Goal: Task Accomplishment & Management: Complete application form

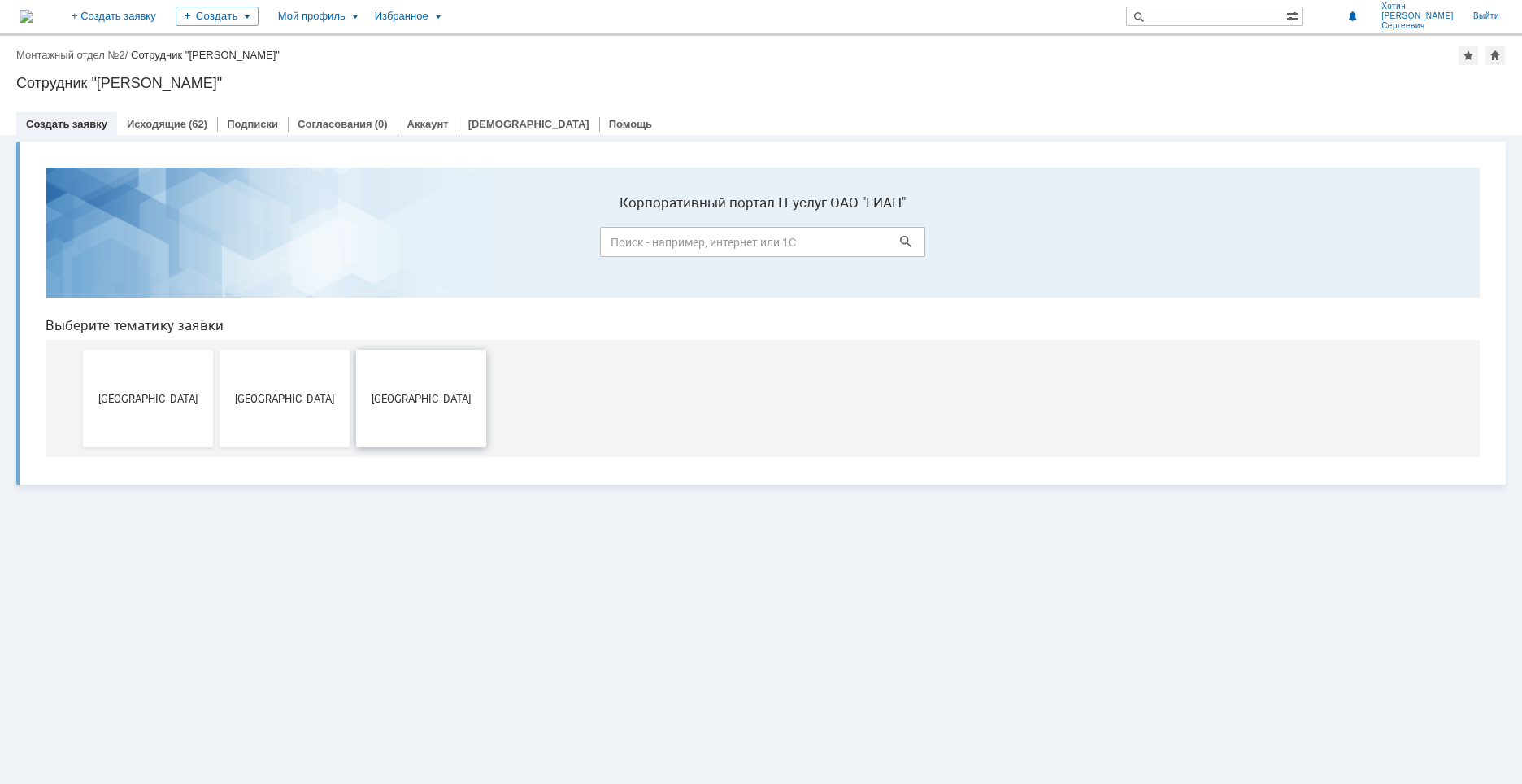
click at [408, 394] on span "[GEOGRAPHIC_DATA]" at bounding box center [421, 397] width 120 height 13
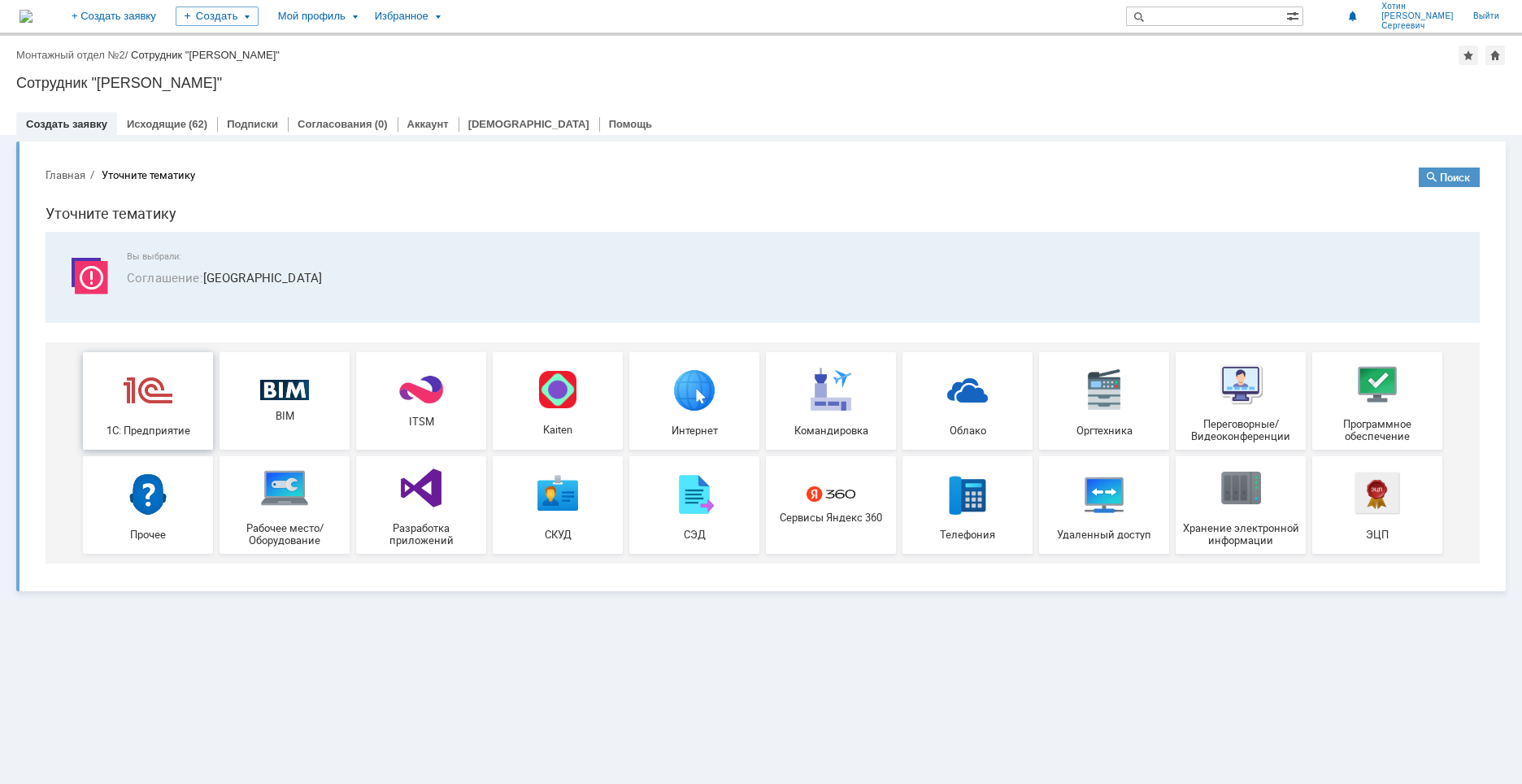
click at [187, 401] on div "1С: Предприятие" at bounding box center [147, 400] width 120 height 71
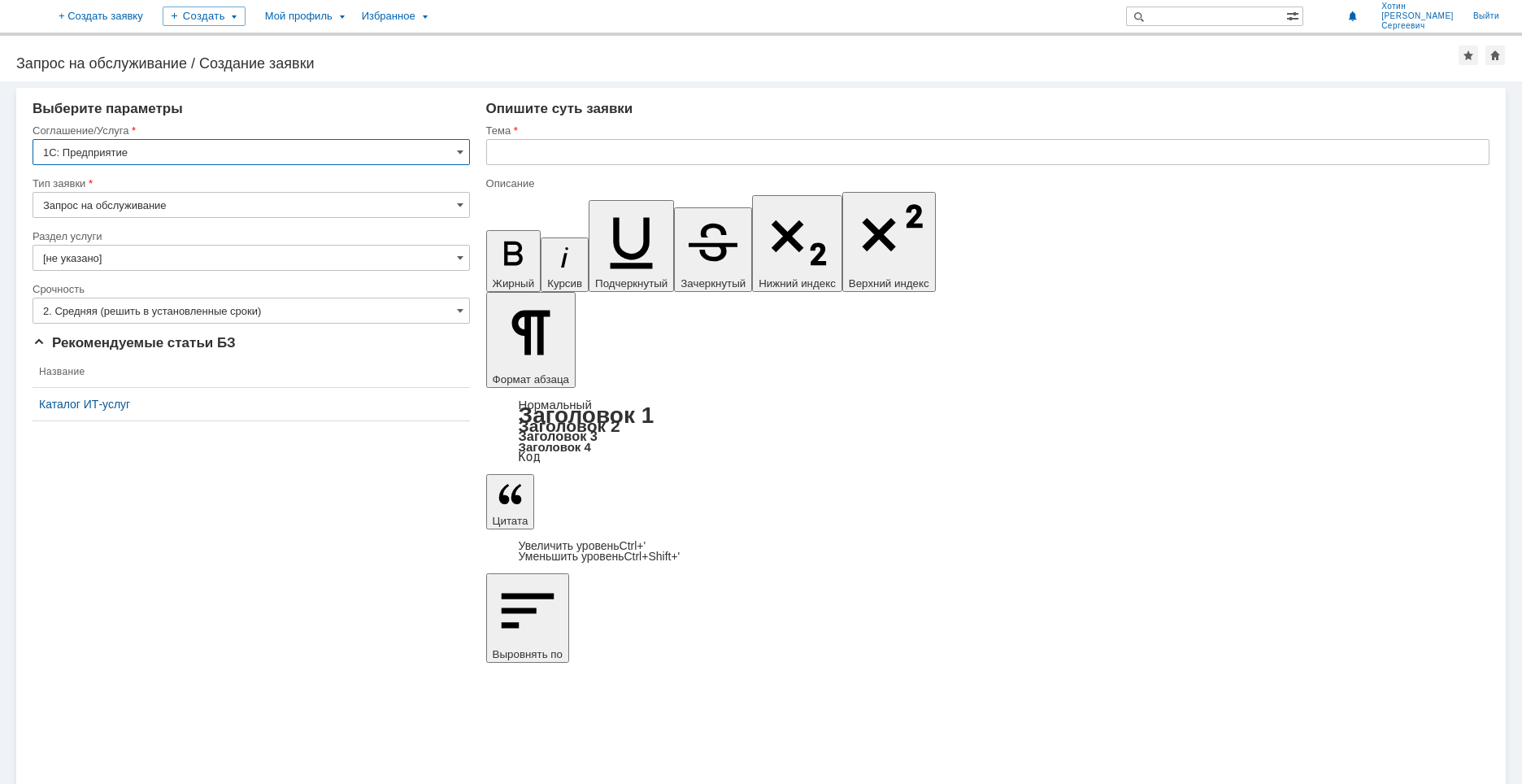
click at [123, 207] on input "Запрос на обслуживание" at bounding box center [251, 204] width 438 height 26
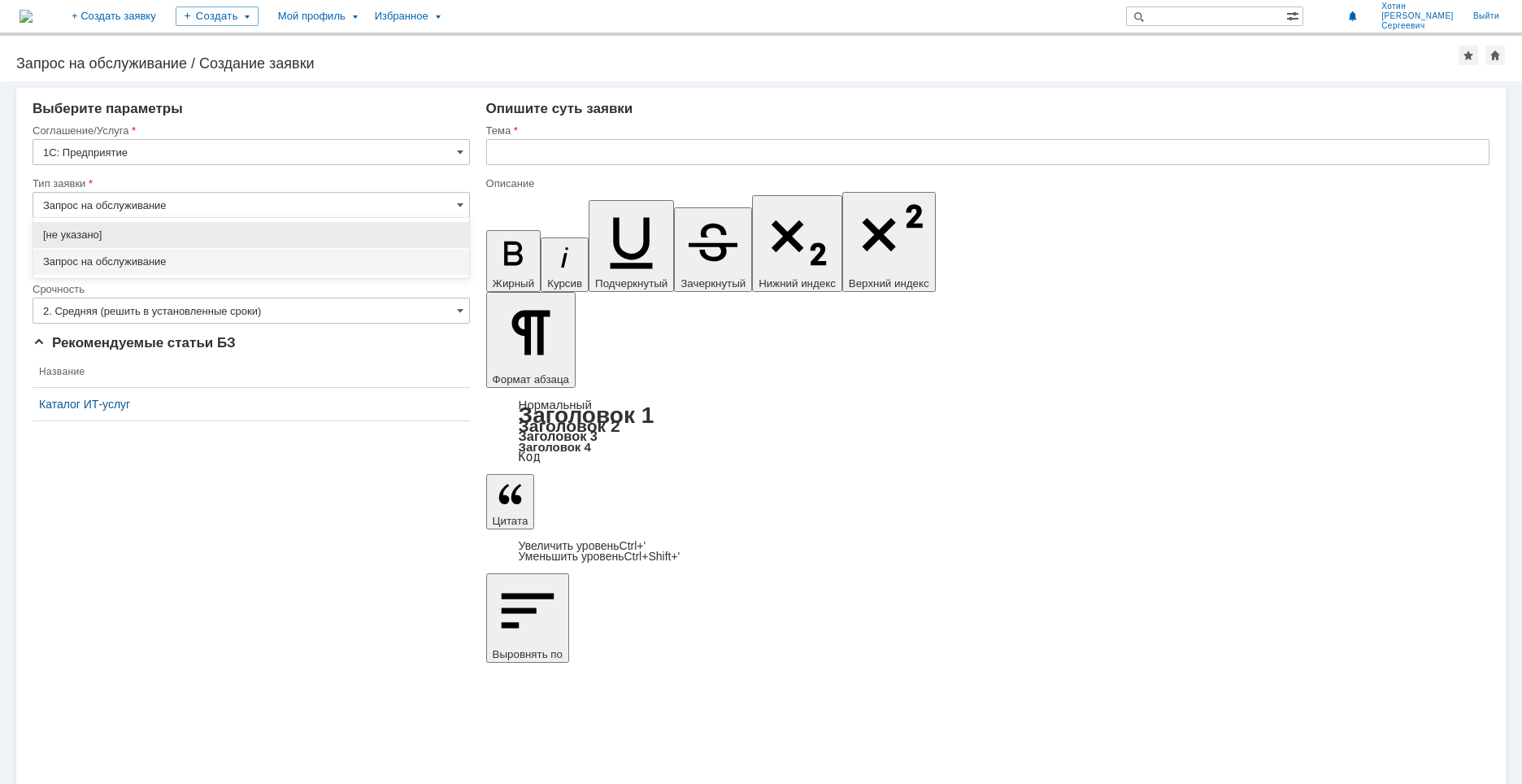
click at [123, 207] on input "Запрос на обслуживание" at bounding box center [251, 204] width 438 height 26
type input "Запрос на обслуживание"
click at [162, 244] on div "Раздел услуги" at bounding box center [251, 237] width 438 height 15
click at [158, 250] on input "[не указано]" at bounding box center [251, 257] width 438 height 26
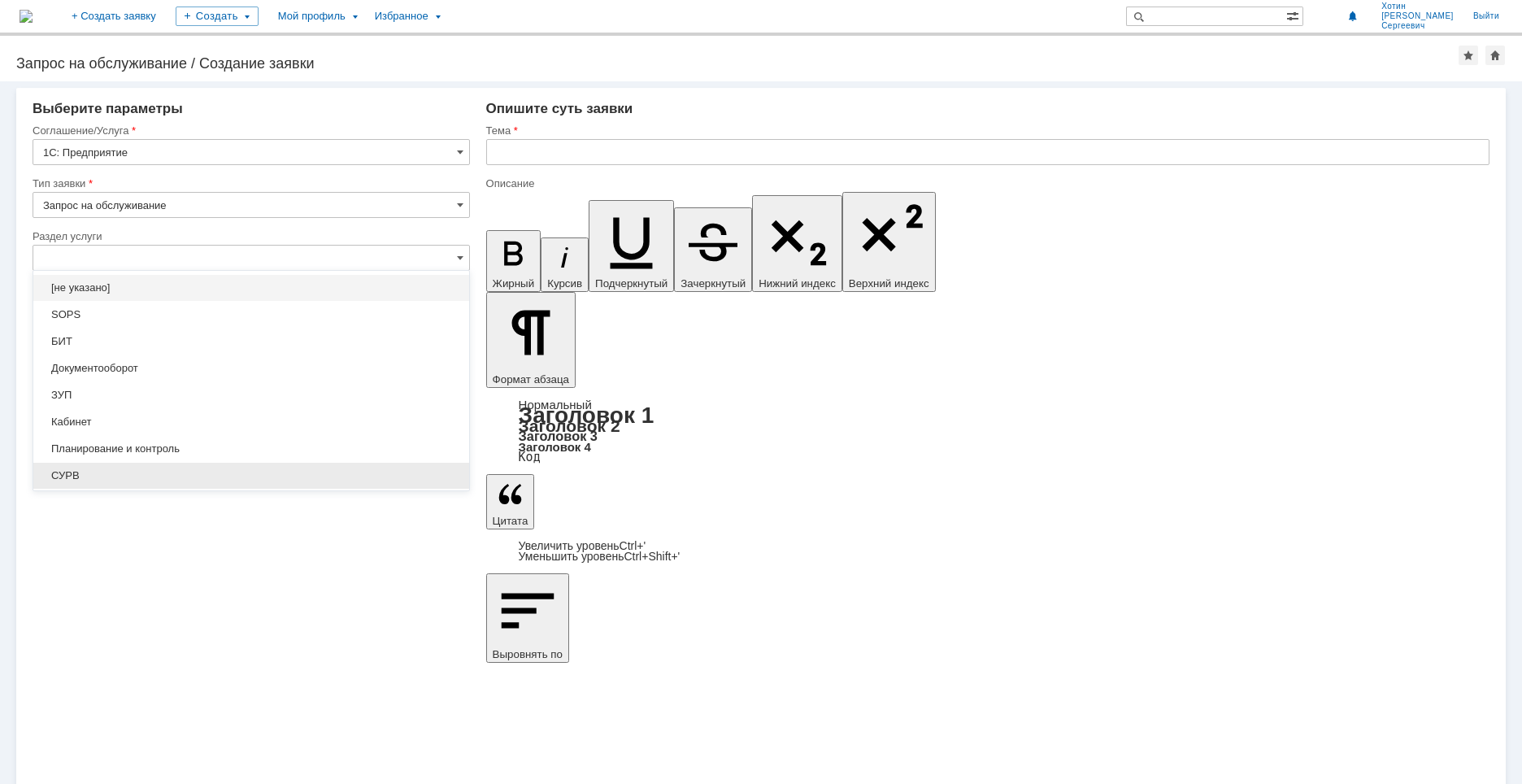
click at [89, 471] on span "СУРВ" at bounding box center [250, 475] width 416 height 13
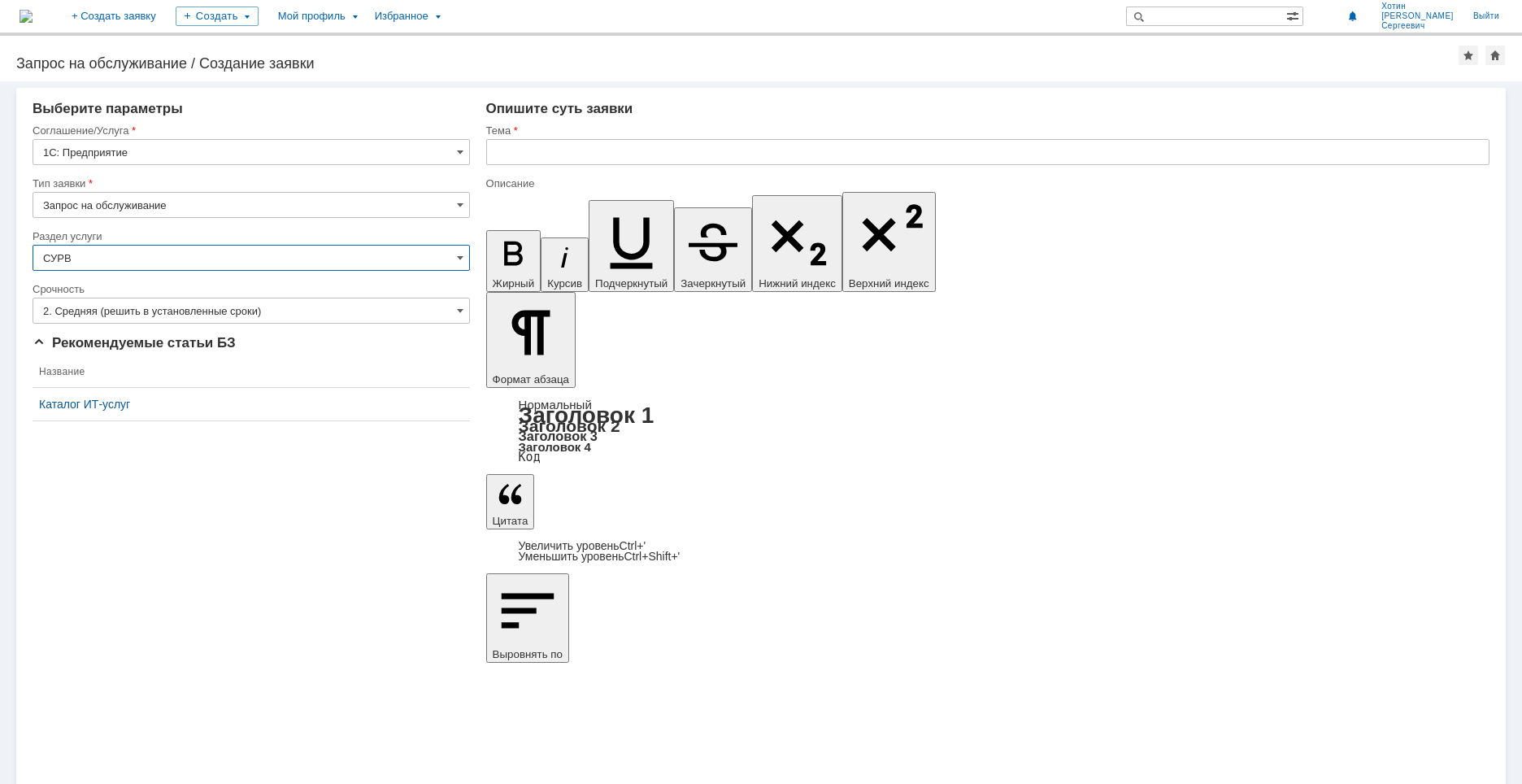
type input "СУРВ"
click at [138, 312] on input "2. Средняя (решить в установленные сроки)" at bounding box center [251, 310] width 438 height 26
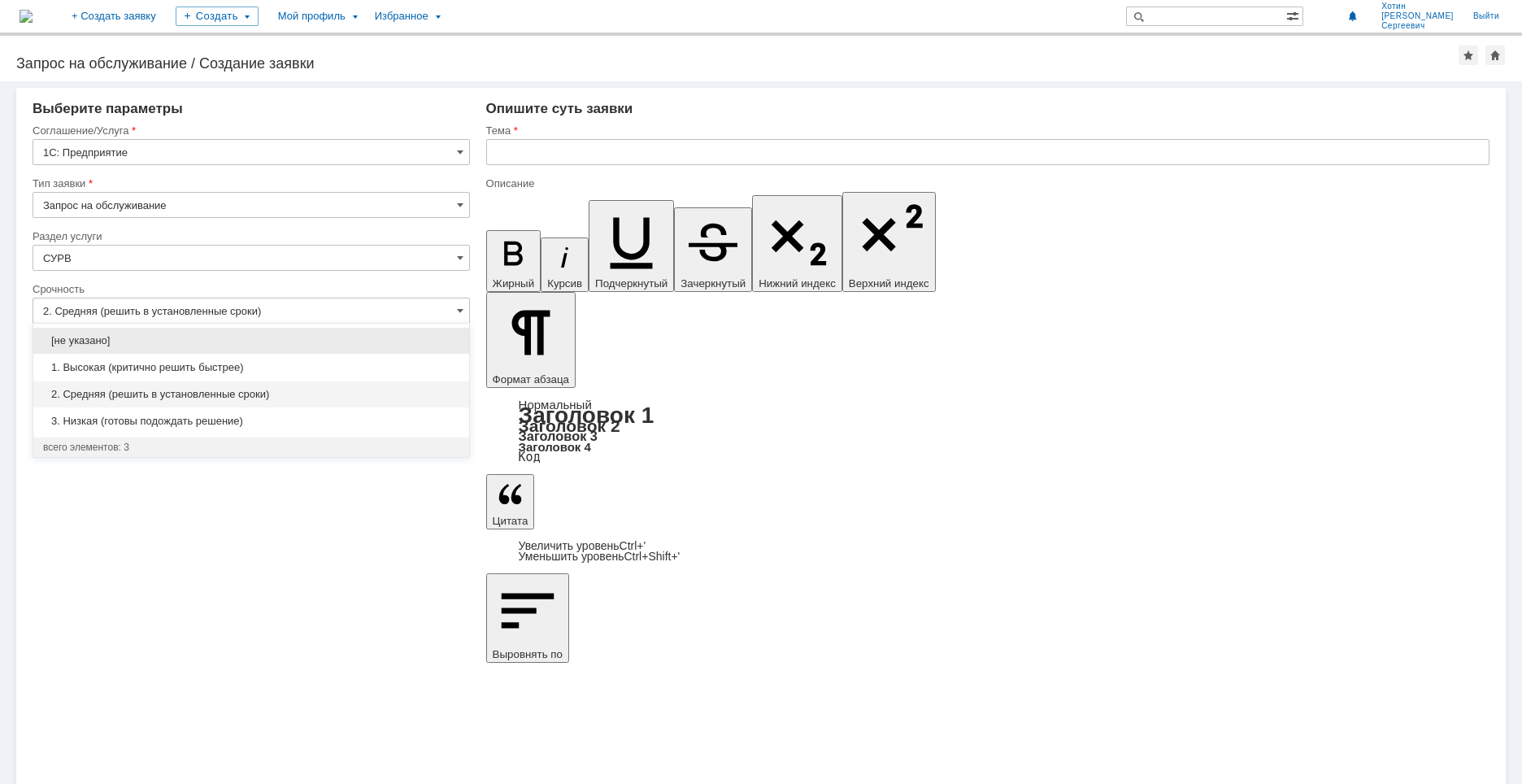
click at [106, 394] on span "2. Средняя (решить в установленные сроки)" at bounding box center [250, 394] width 416 height 13
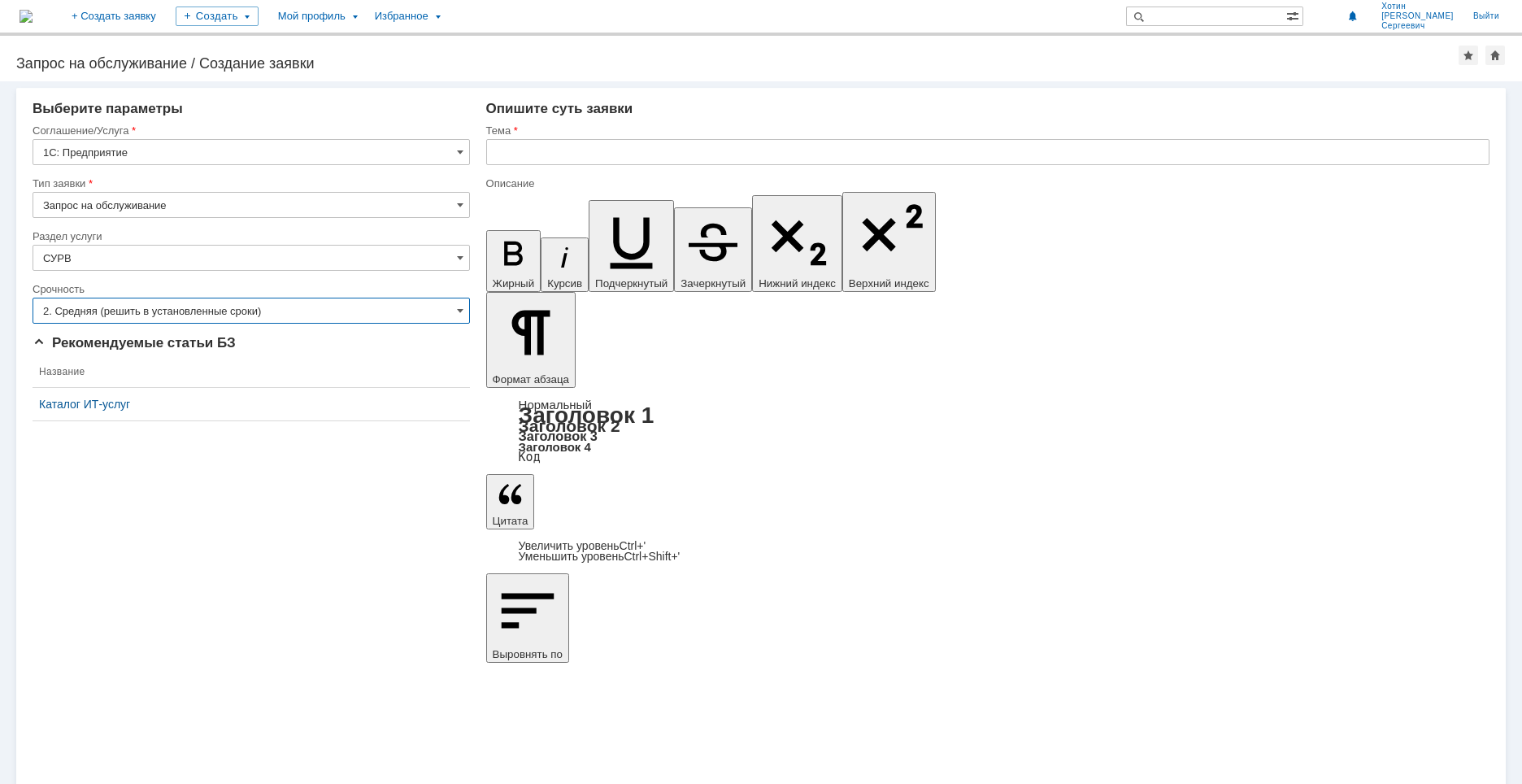
type input "2. Средняя (решить в установленные сроки)"
click at [534, 161] on input "text" at bounding box center [988, 151] width 1003 height 26
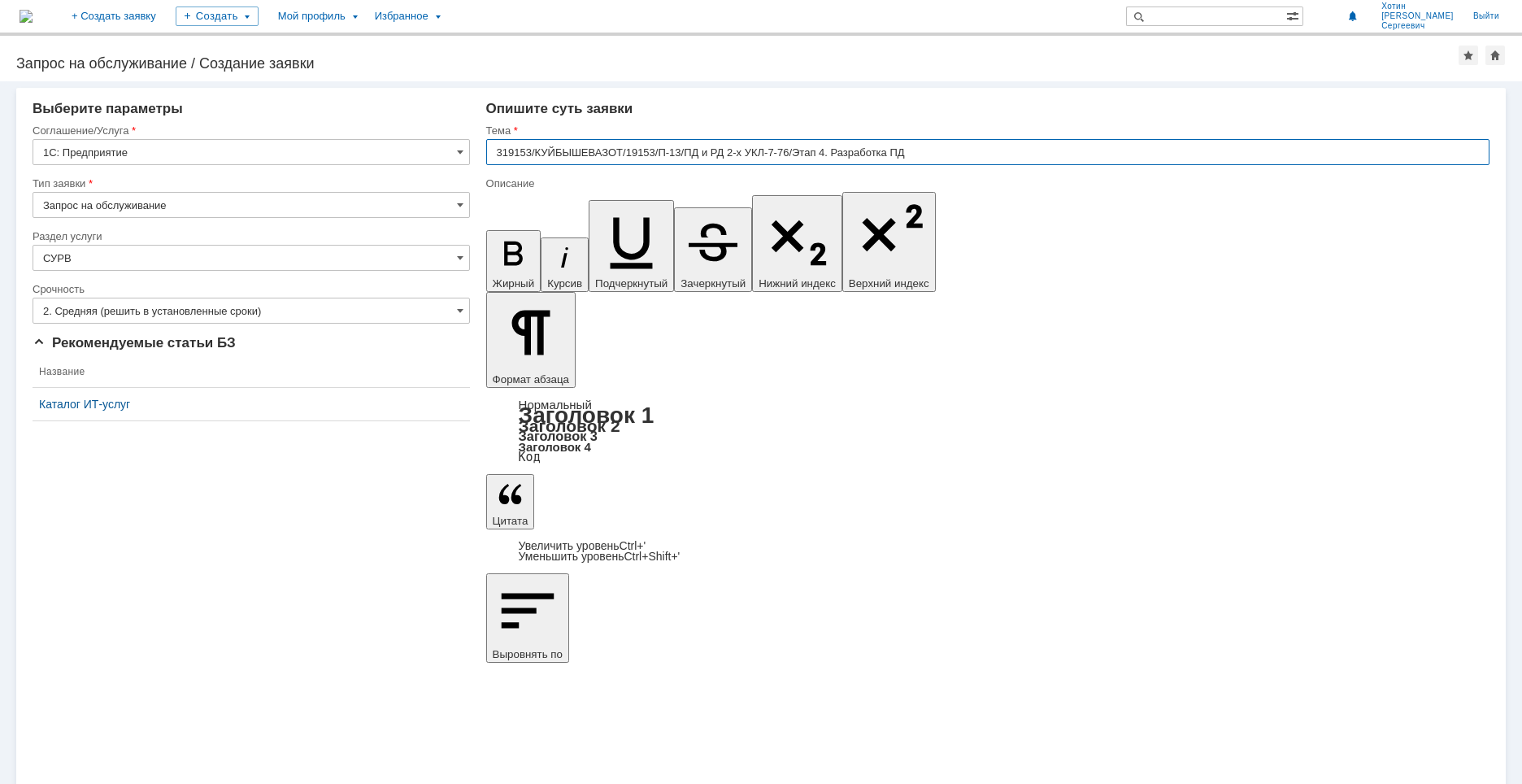
type input "319153/КУЙБЫШЕВАЗОТ/19153/П-13/ПД и РД 2-х УКЛ-7-76/Этап 4. Разработка ПД"
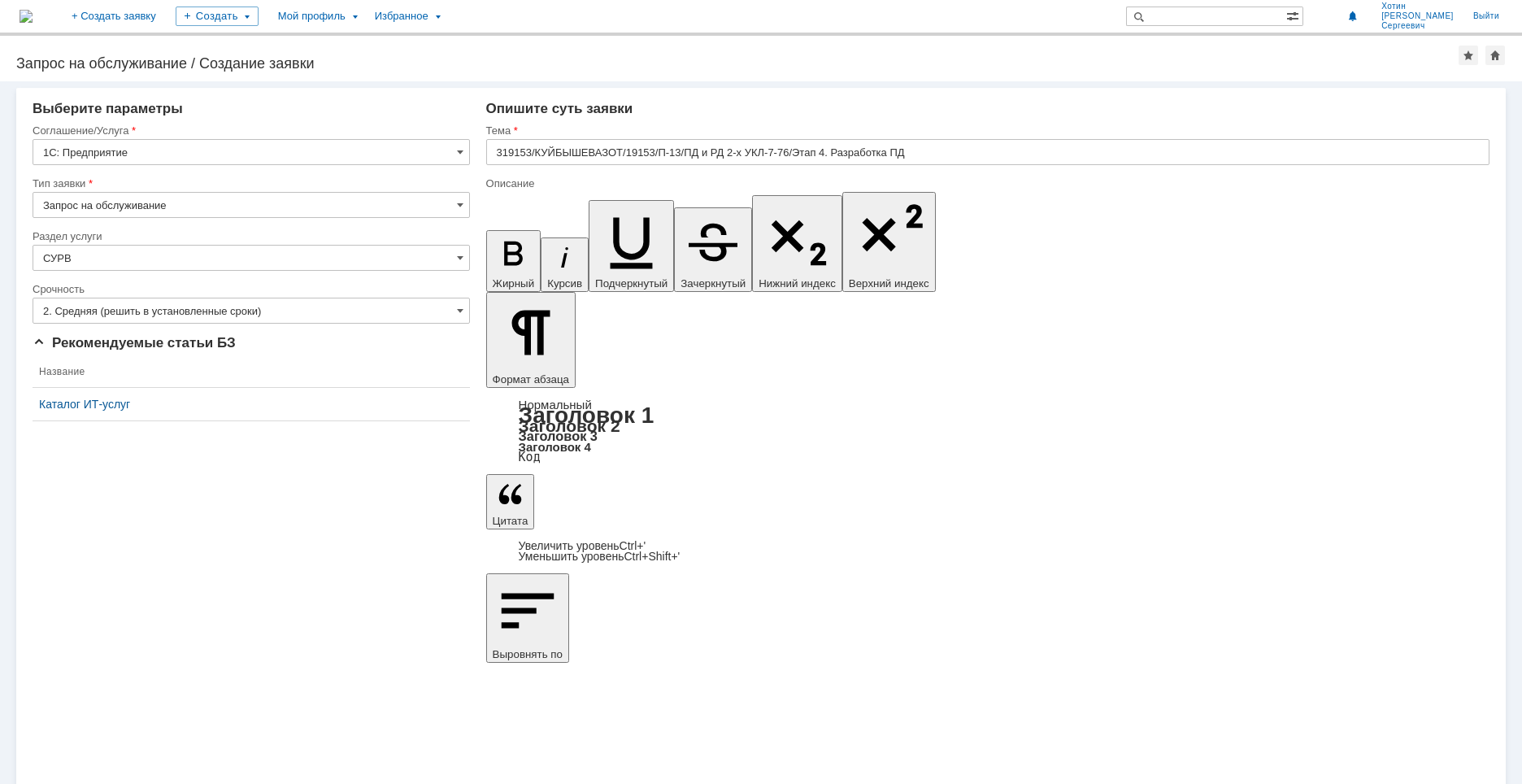
drag, startPoint x: 733, startPoint y: 5740, endPoint x: 494, endPoint y: 5743, distance: 239.0
